Goal: Information Seeking & Learning: Learn about a topic

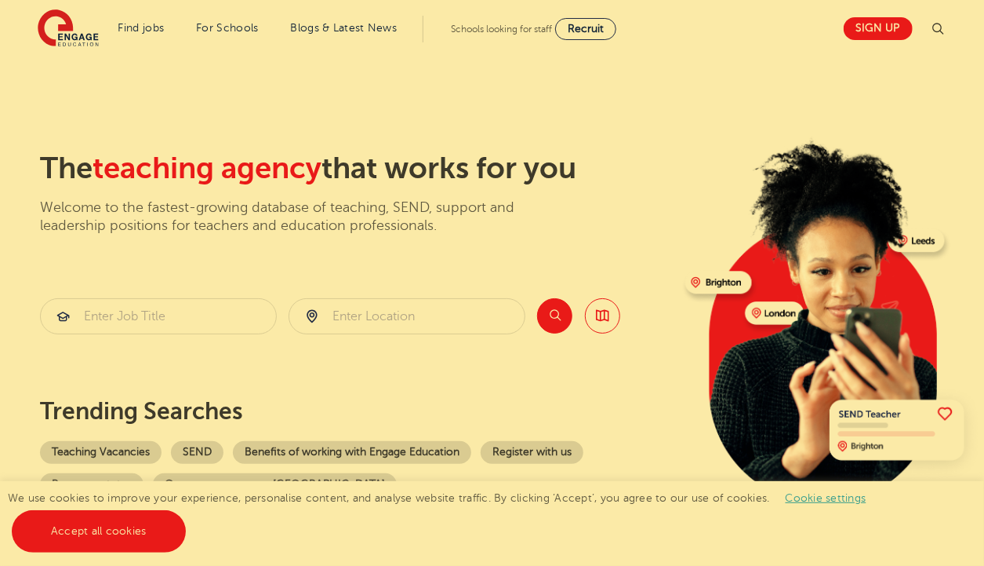
click at [573, 413] on p "Trending searches" at bounding box center [356, 411] width 633 height 28
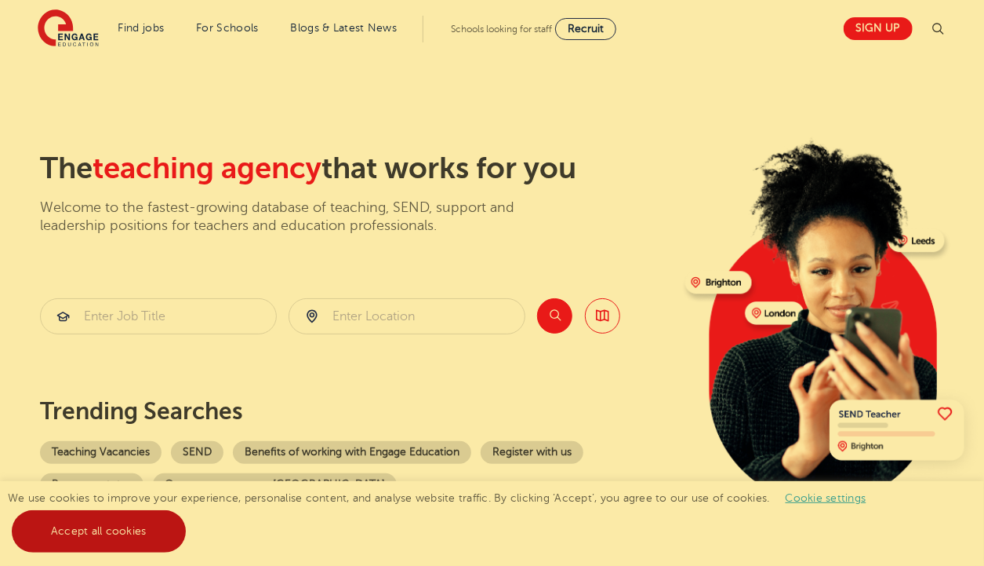
click at [167, 522] on link "Accept all cookies" at bounding box center [99, 531] width 174 height 42
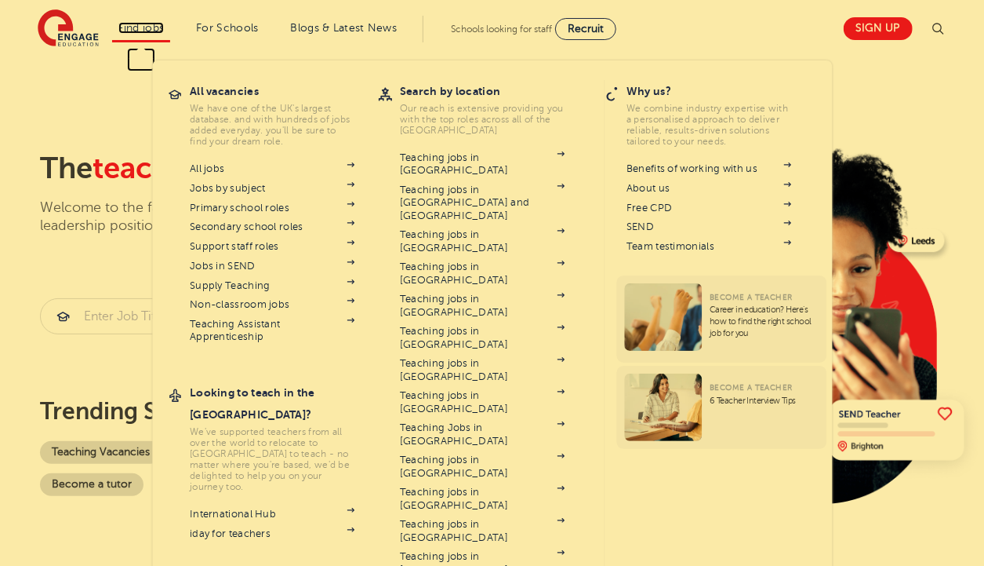
click at [148, 26] on link "Find jobs" at bounding box center [141, 28] width 46 height 12
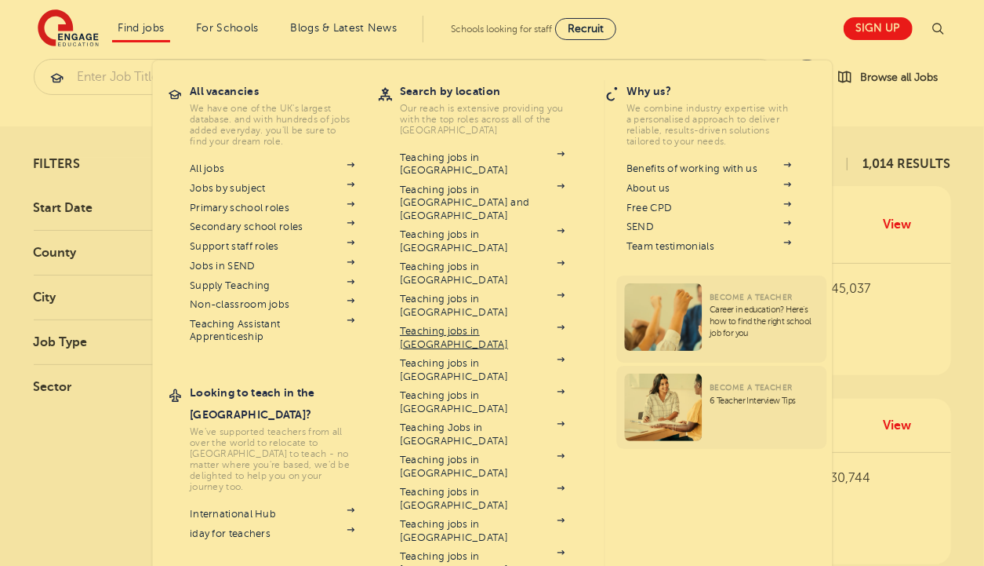
scroll to position [25, 0]
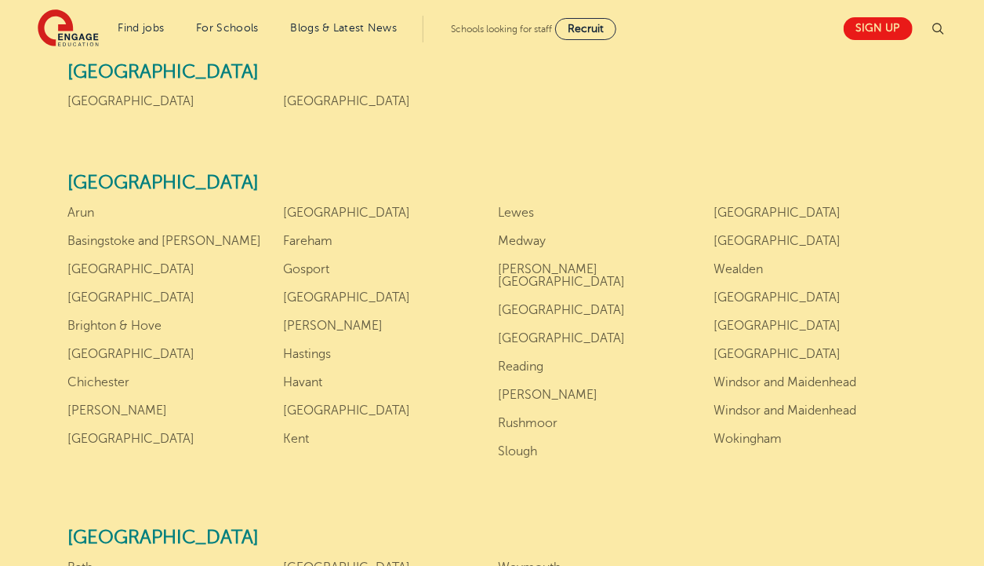
scroll to position [1500, 0]
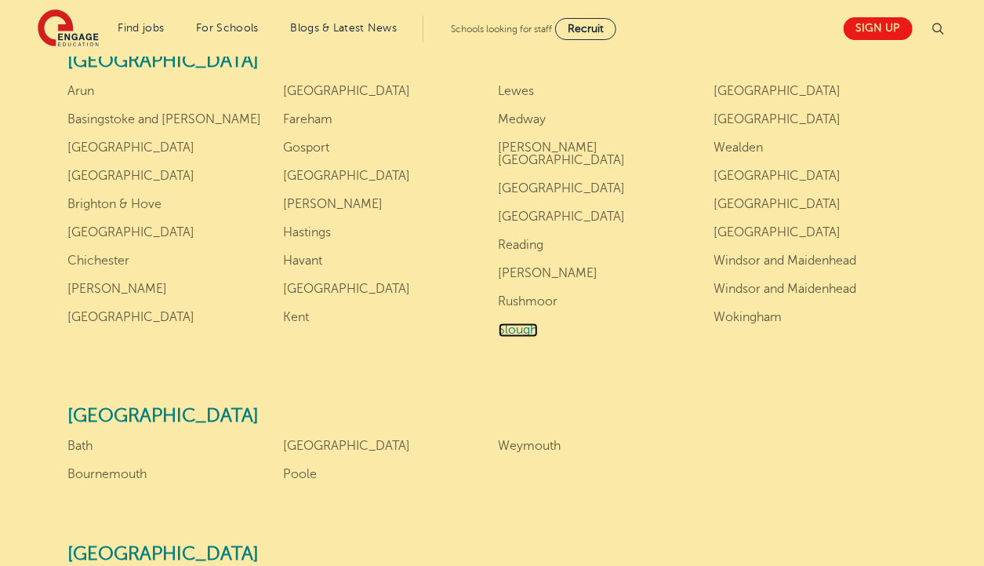
click at [522, 322] on link "Slough" at bounding box center [518, 329] width 39 height 14
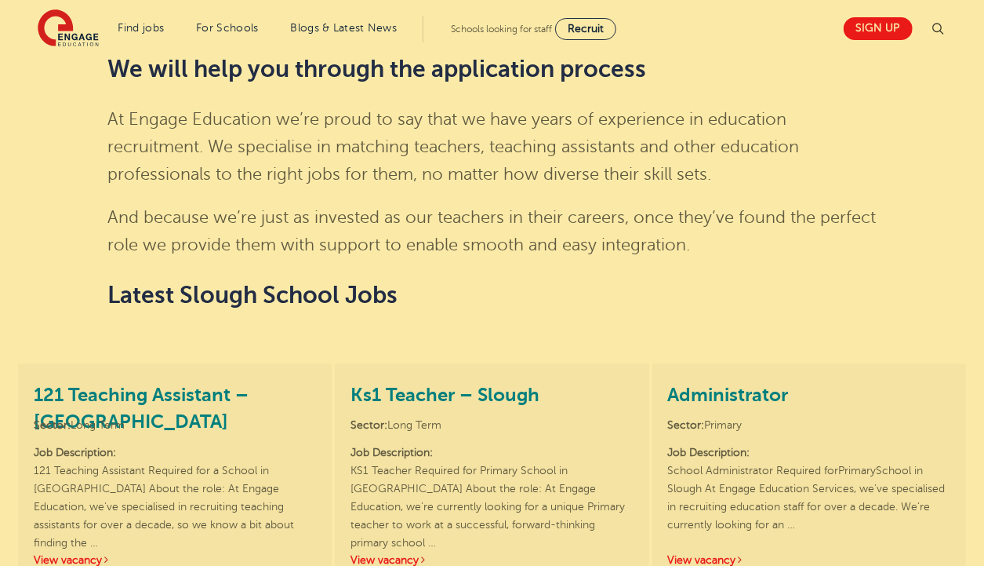
scroll to position [1185, 0]
